Goal: Task Accomplishment & Management: Complete application form

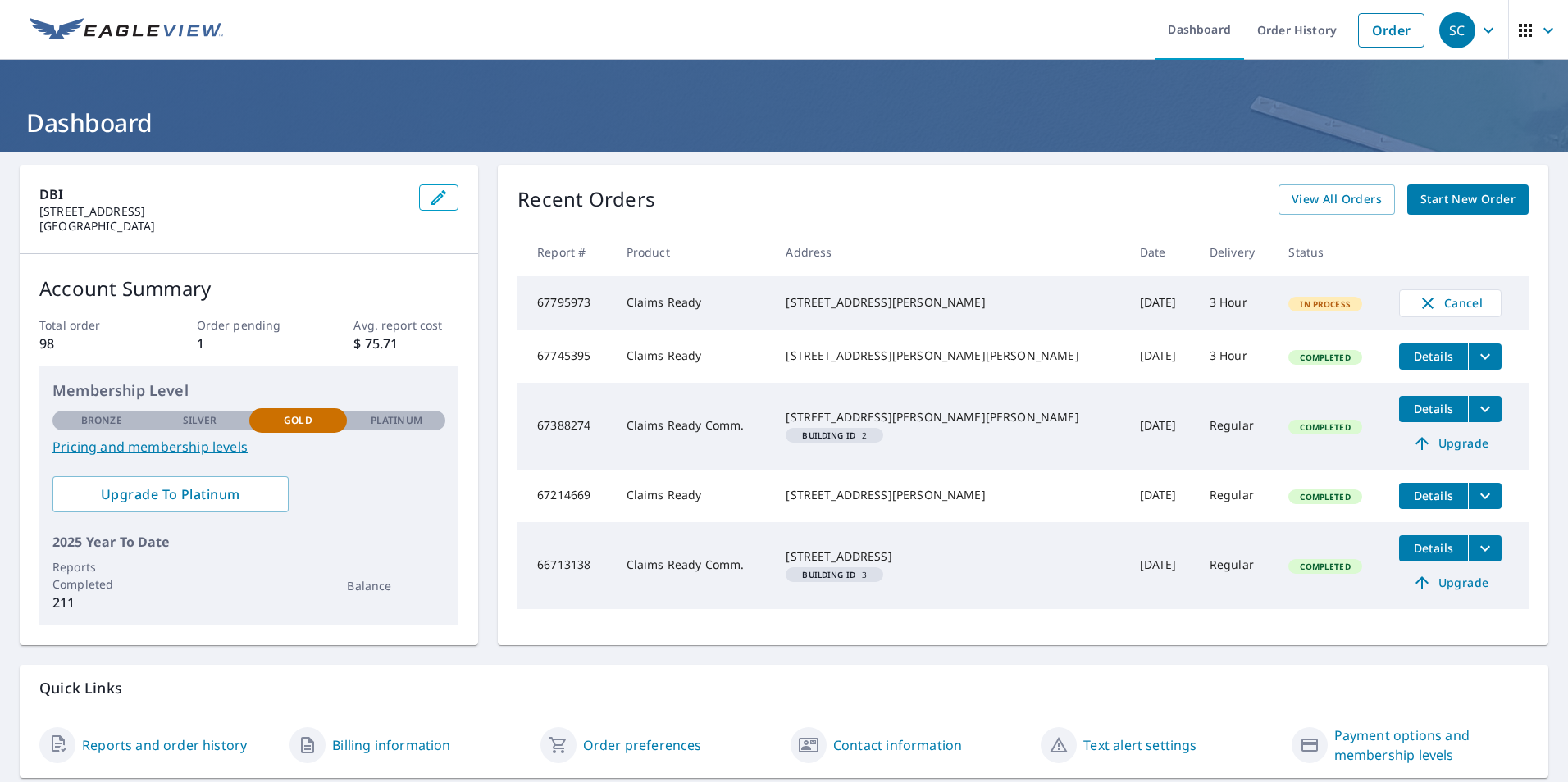
click at [1516, 20] on icon "button" at bounding box center [1525, 30] width 20 height 20
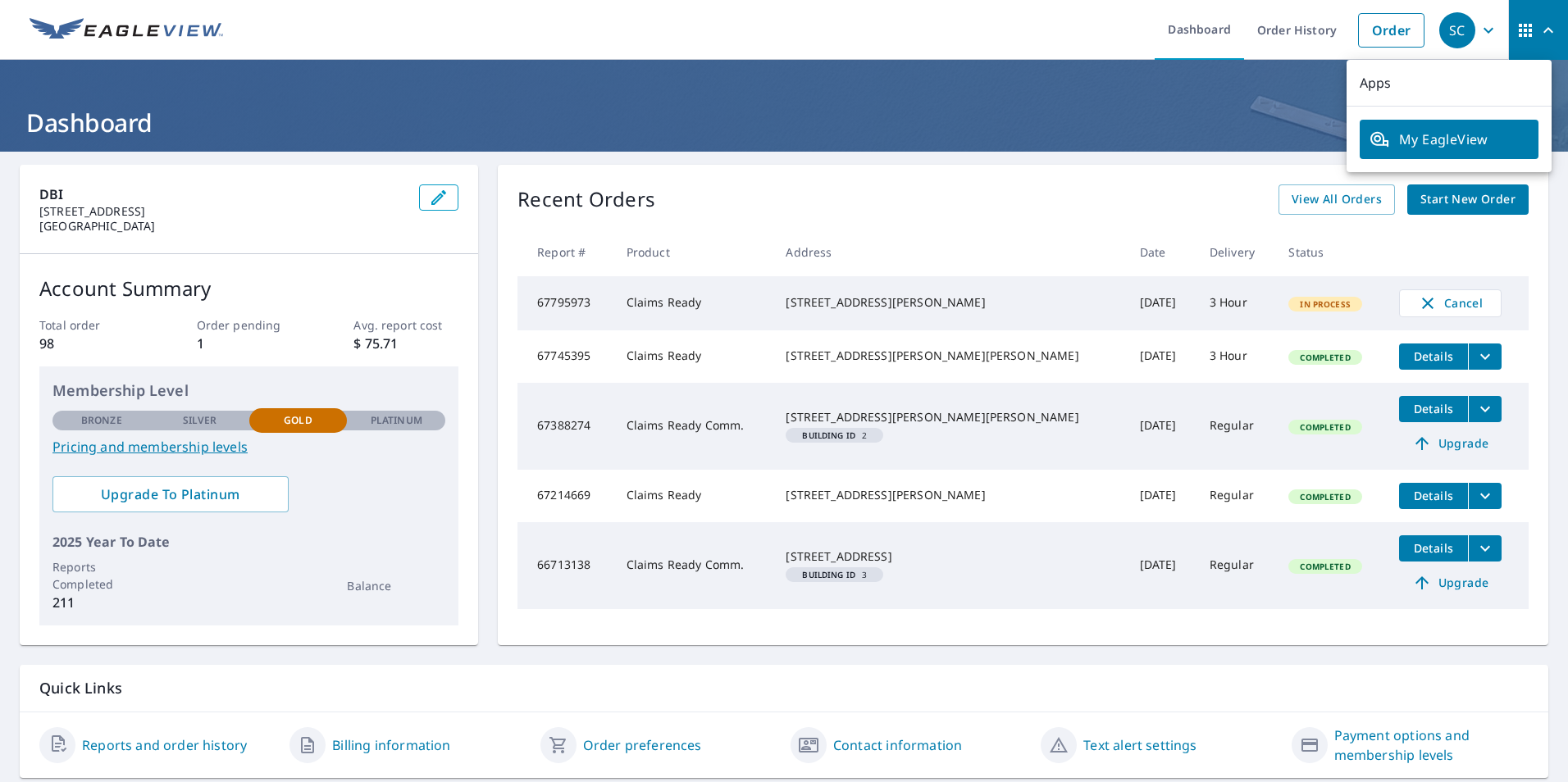
click at [1538, 33] on icon "button" at bounding box center [1548, 30] width 20 height 20
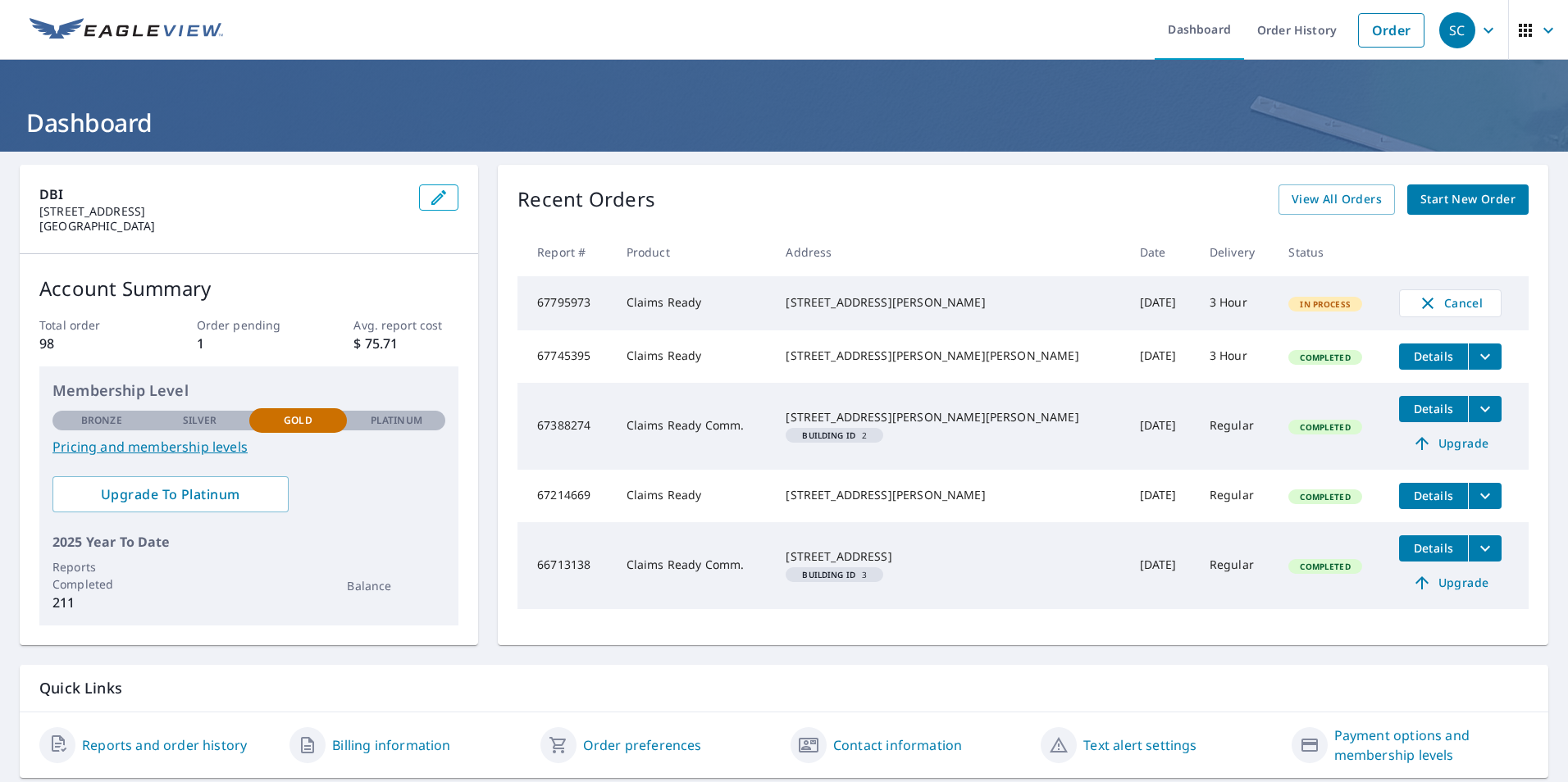
scroll to position [51, 0]
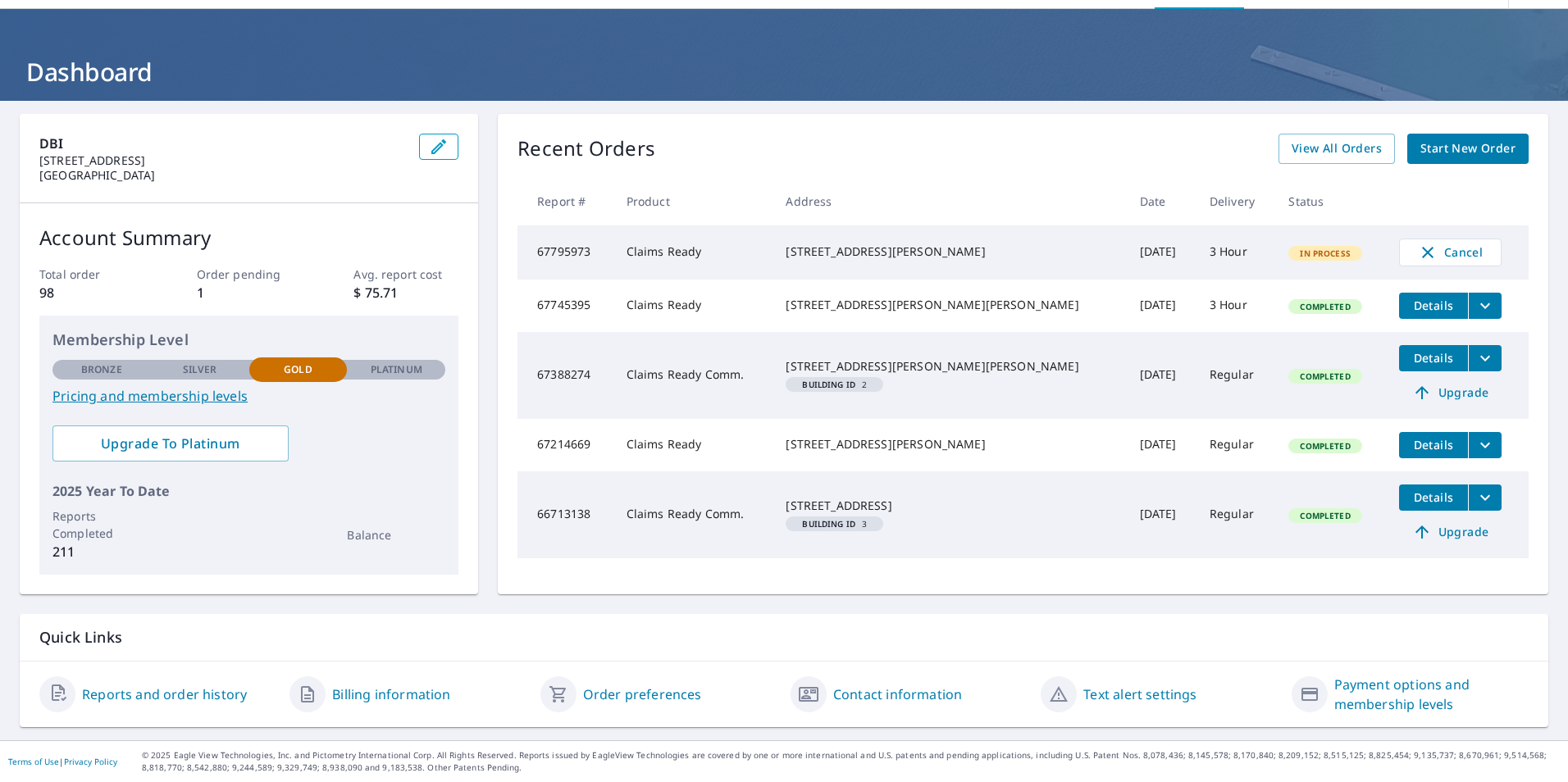
click at [939, 697] on link "Contact information" at bounding box center [897, 694] width 129 height 20
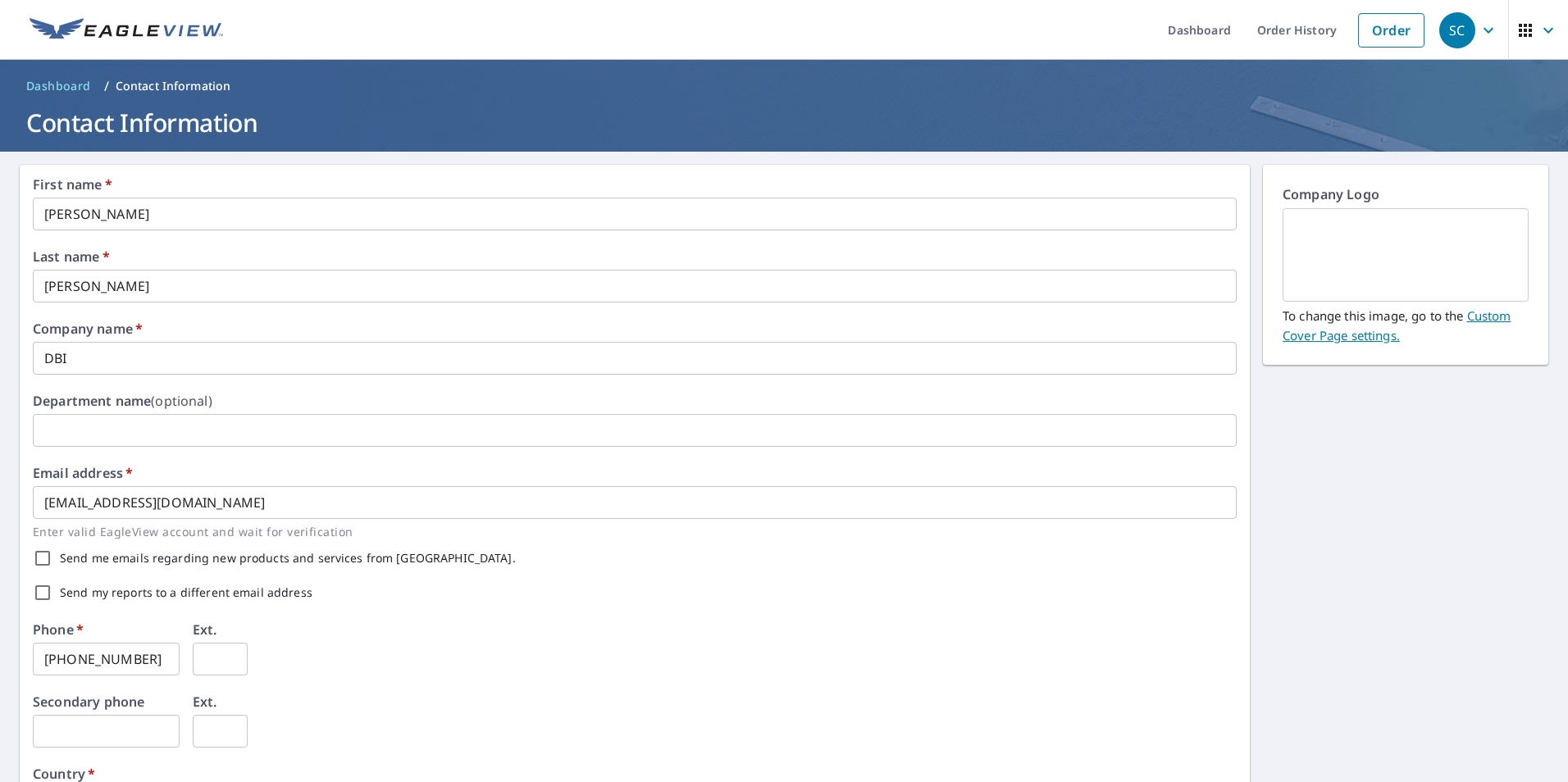
click at [41, 90] on span "Dashboard" at bounding box center [59, 86] width 65 height 16
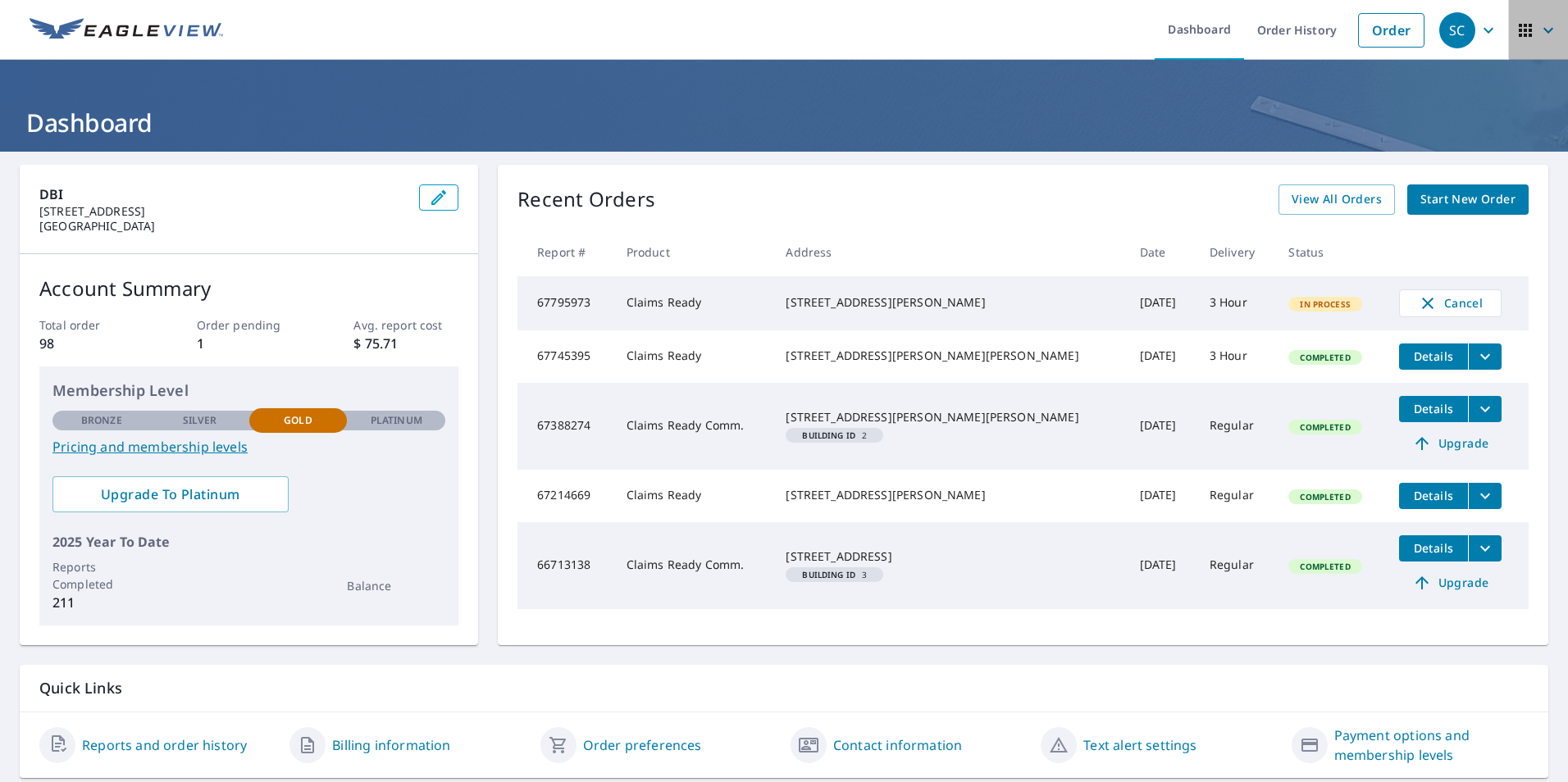
click at [1526, 31] on span "button" at bounding box center [1538, 30] width 46 height 39
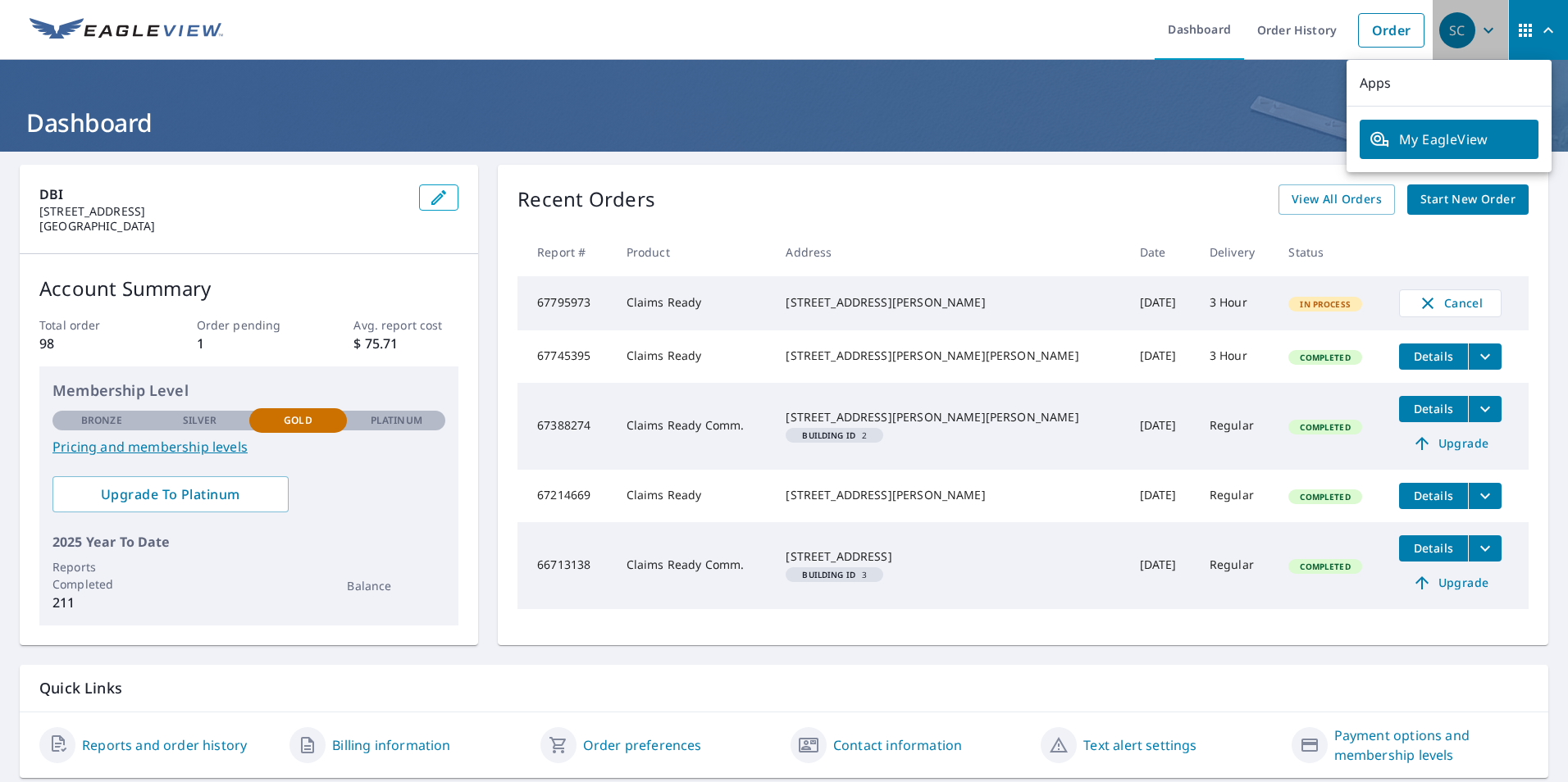
click at [1478, 30] on icon "button" at bounding box center [1488, 30] width 20 height 20
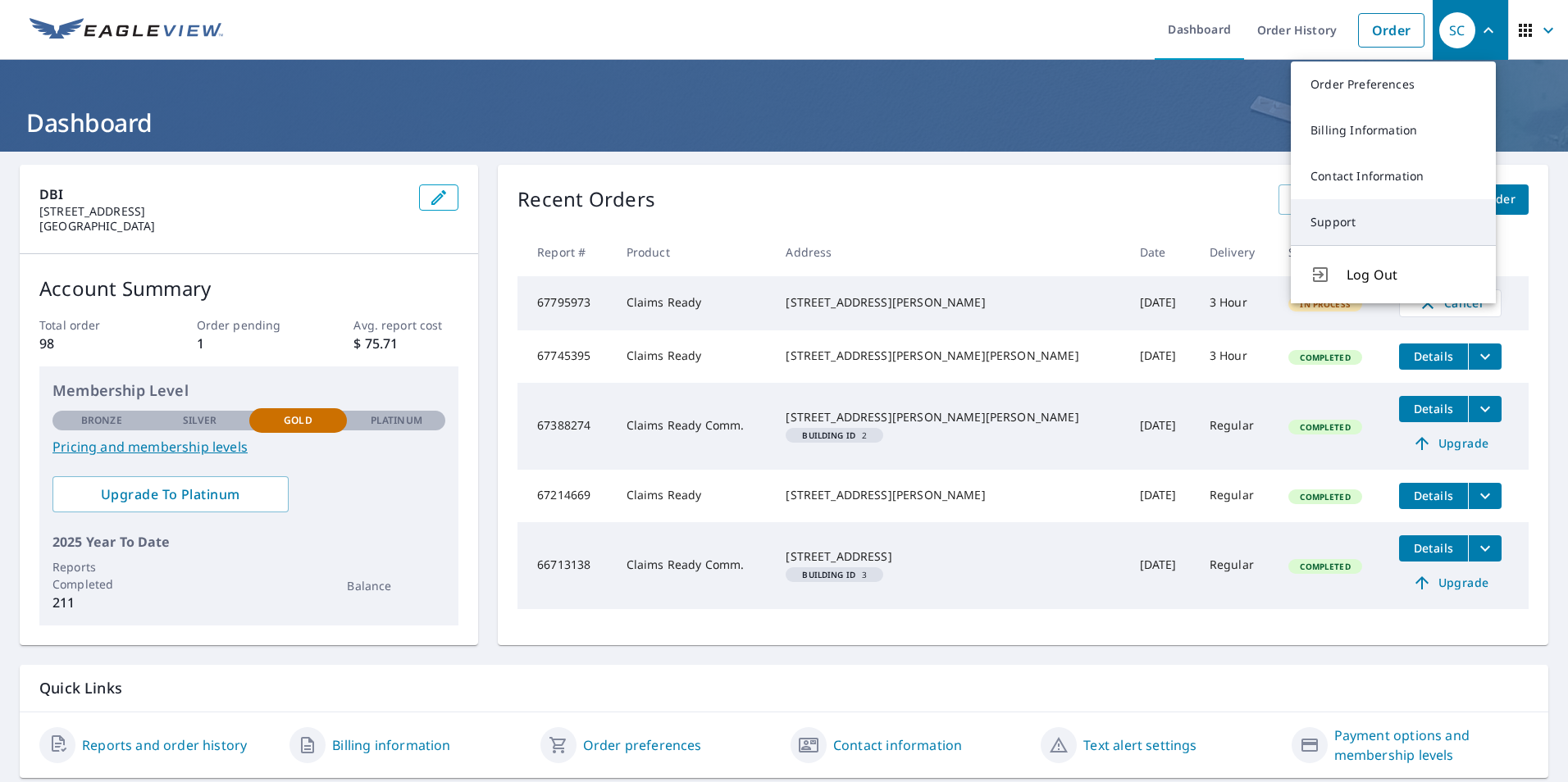
click at [1339, 219] on link "Support" at bounding box center [1393, 222] width 205 height 46
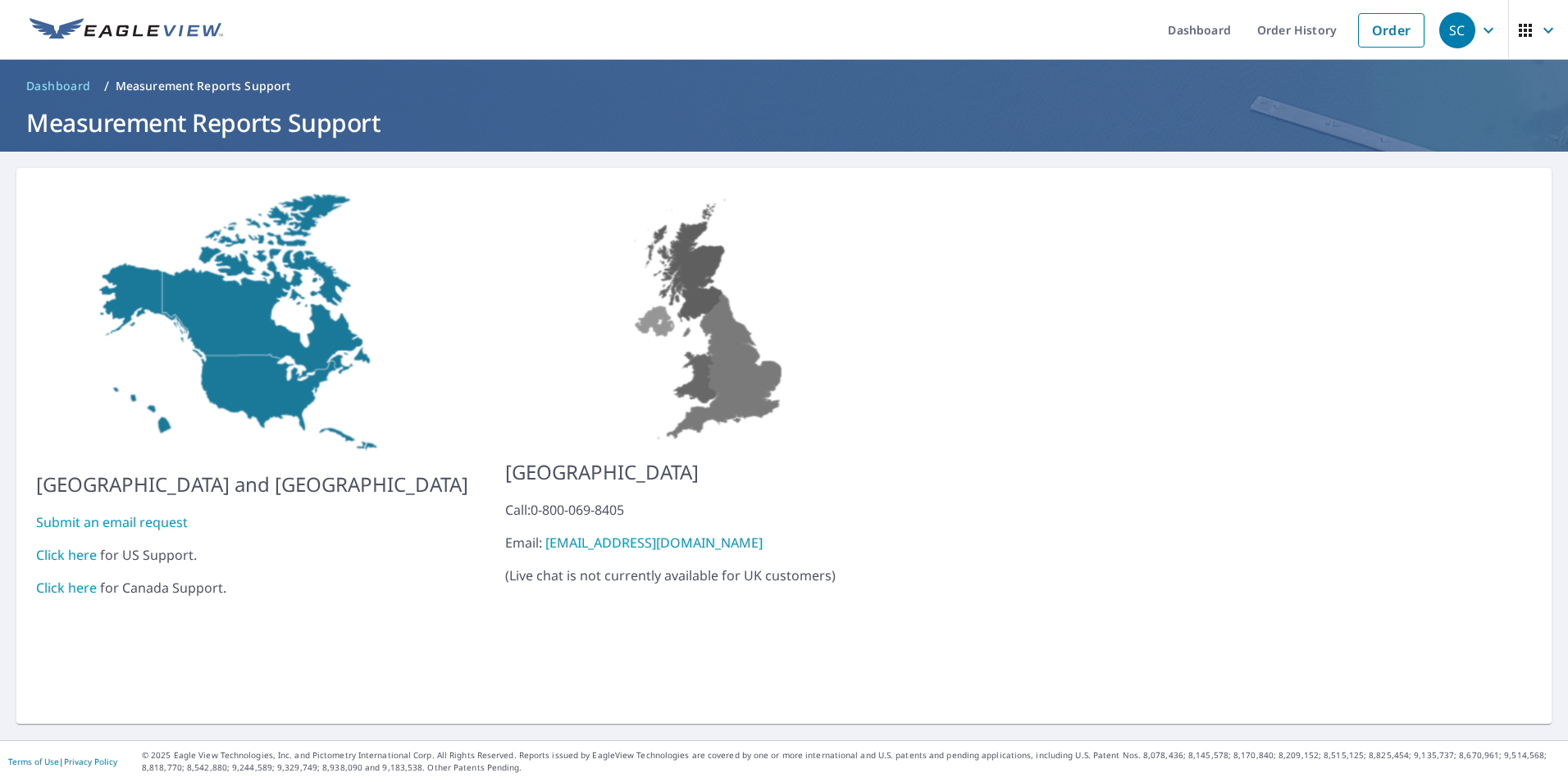
click at [161, 513] on link "Submit an email request" at bounding box center [112, 522] width 152 height 18
